Goal: Task Accomplishment & Management: Manage account settings

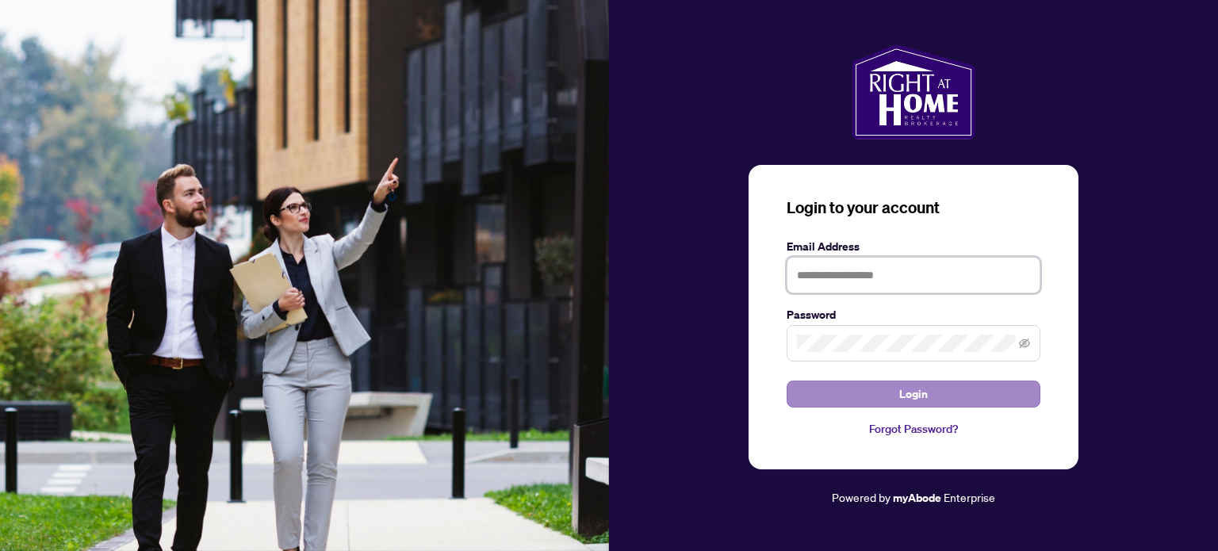
type input "**********"
click at [898, 404] on button "Login" at bounding box center [914, 394] width 254 height 27
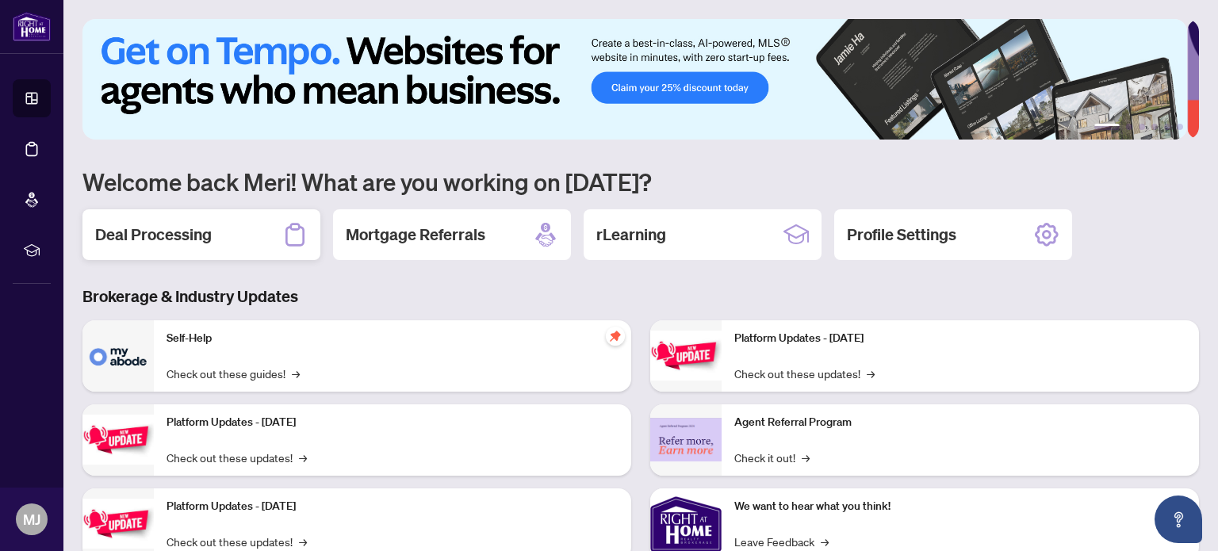
click at [179, 236] on h2 "Deal Processing" at bounding box center [153, 235] width 117 height 22
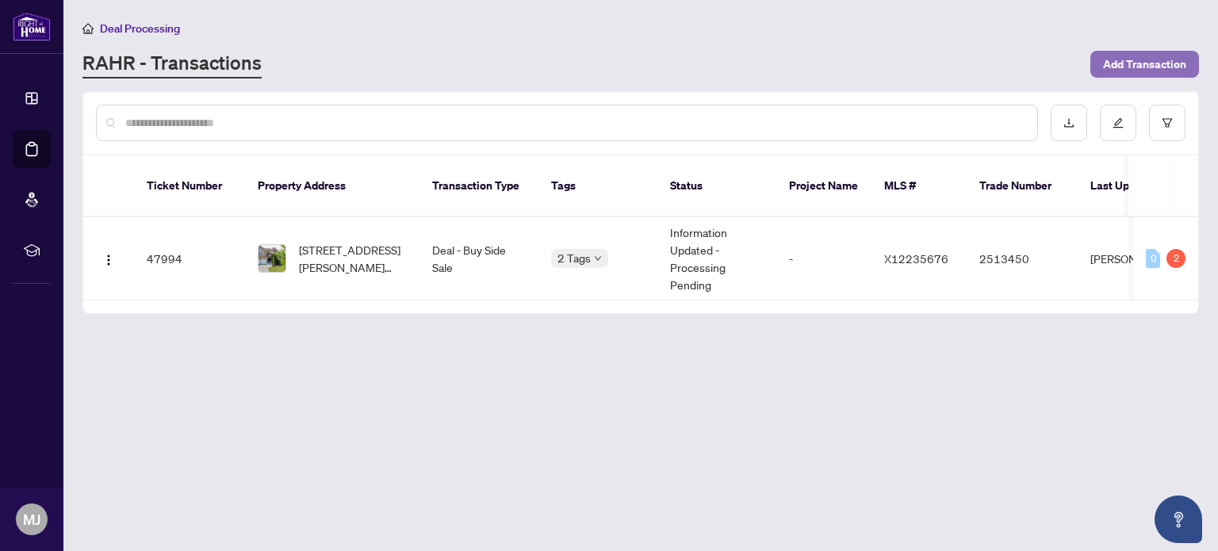
click at [1136, 72] on span "Add Transaction" at bounding box center [1144, 64] width 83 height 25
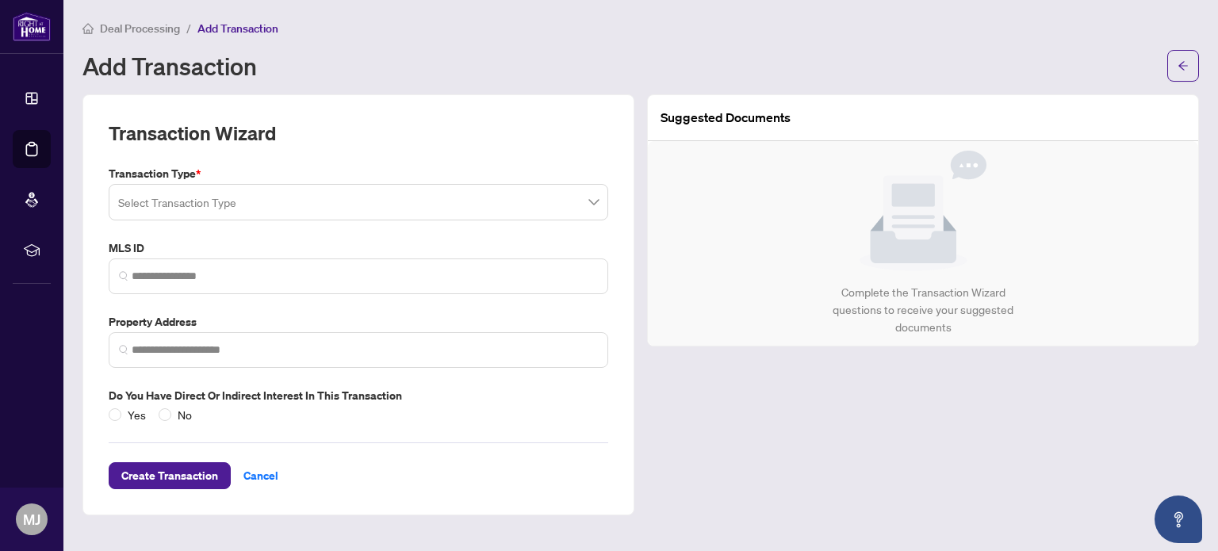
type input "*"
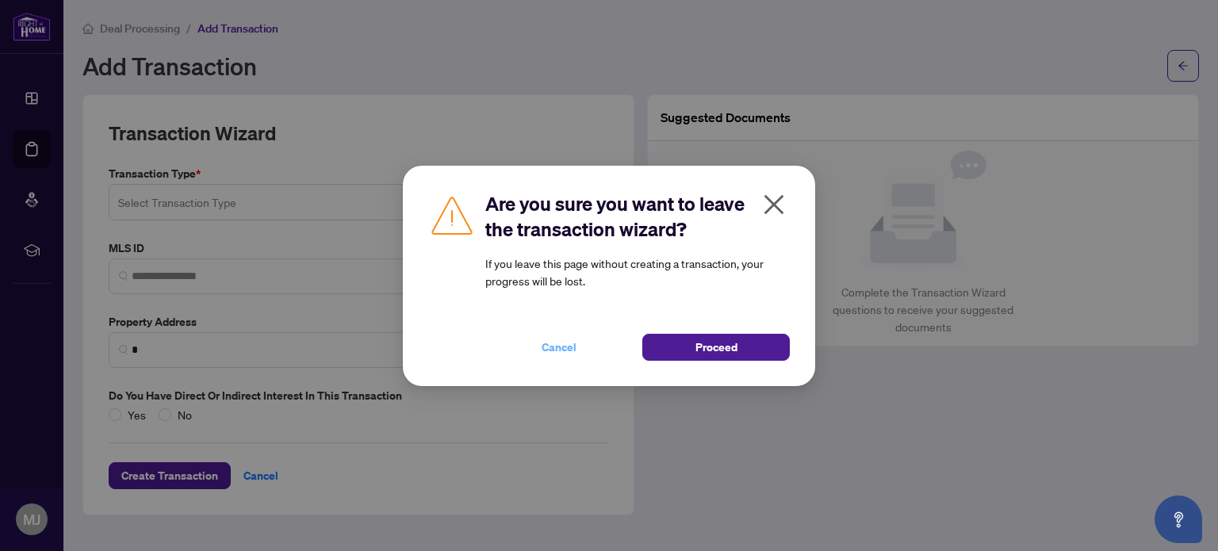
click at [558, 348] on span "Cancel" at bounding box center [559, 347] width 35 height 25
click at [736, 340] on span "Proceed" at bounding box center [717, 347] width 42 height 25
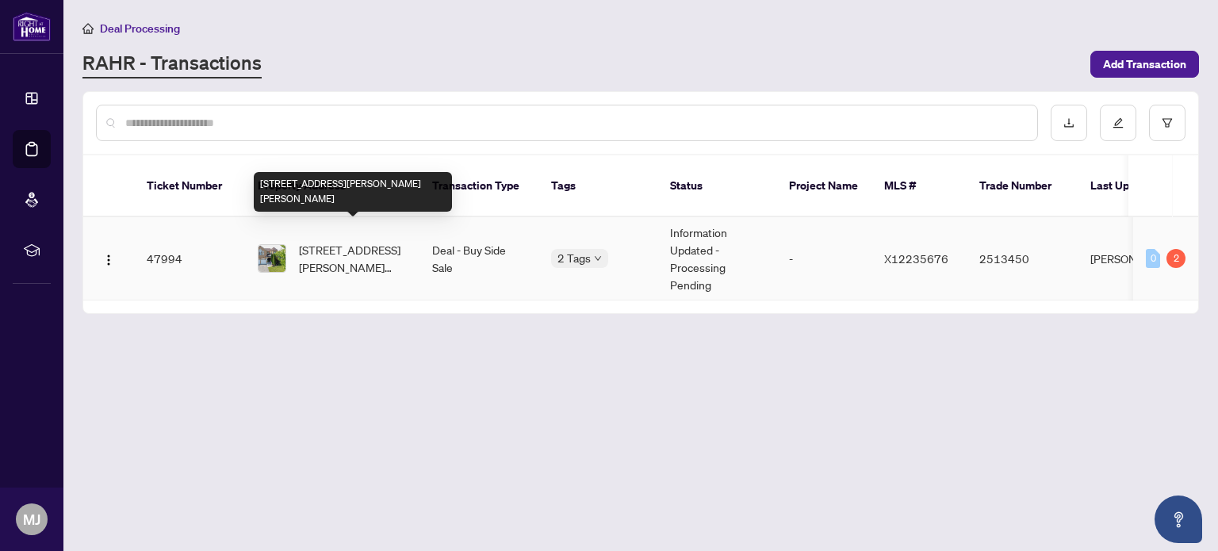
click at [335, 241] on span "[STREET_ADDRESS][PERSON_NAME][PERSON_NAME]" at bounding box center [353, 258] width 108 height 35
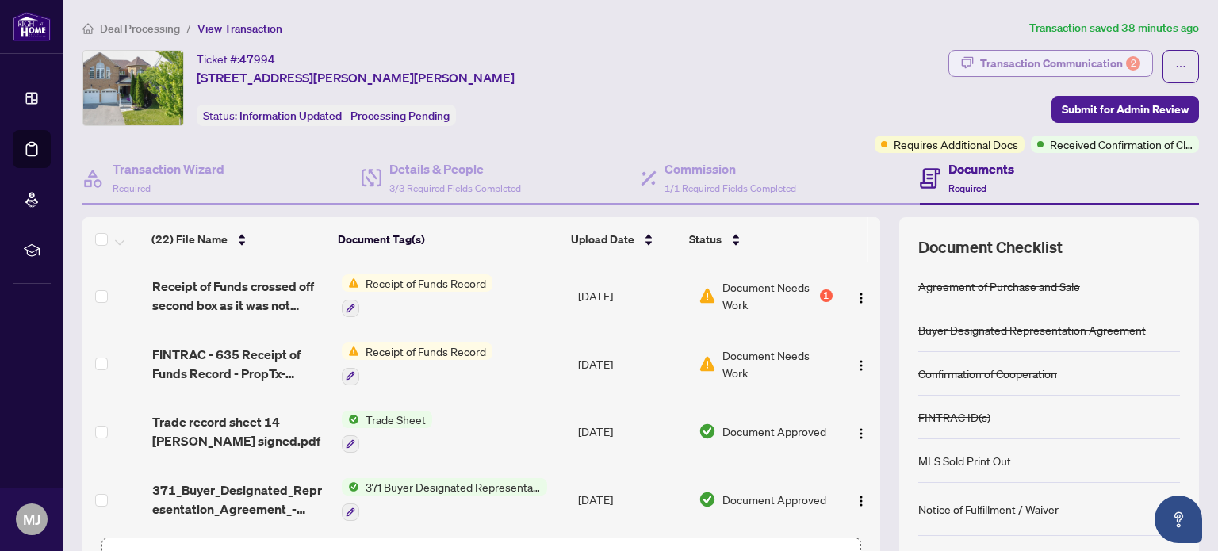
click at [1025, 65] on div "Transaction Communication 2" at bounding box center [1060, 63] width 160 height 25
